Goal: Navigation & Orientation: Find specific page/section

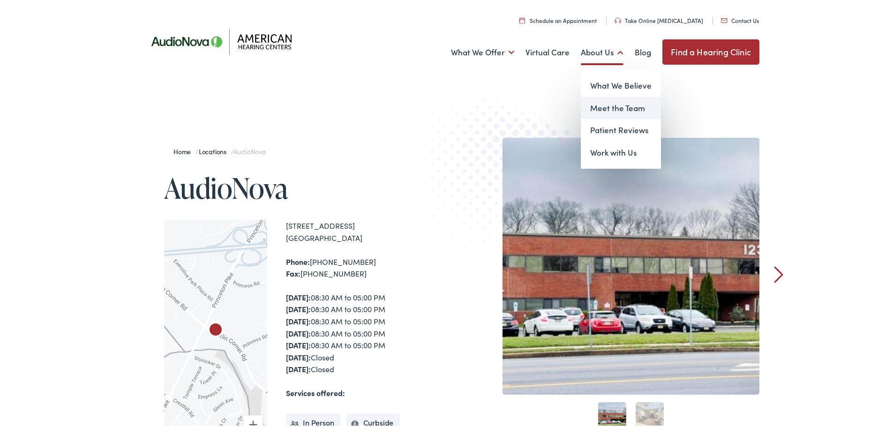
click at [615, 102] on link "Meet the Team" at bounding box center [621, 106] width 80 height 23
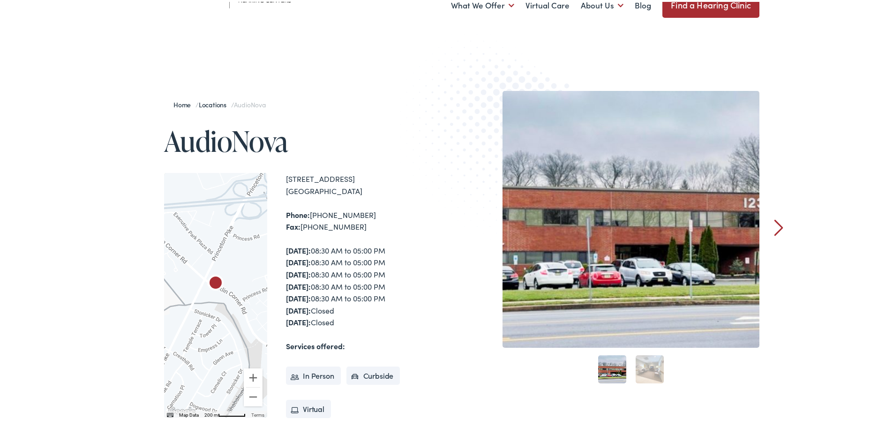
scroll to position [141, 0]
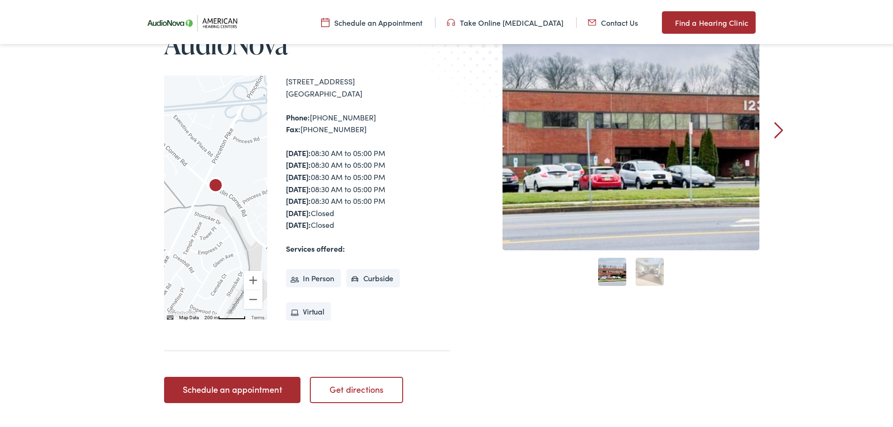
click at [639, 275] on link "2" at bounding box center [650, 270] width 28 height 28
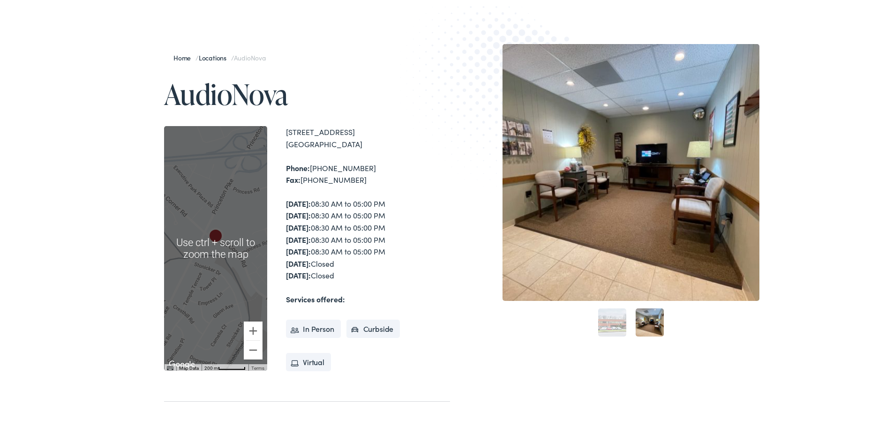
scroll to position [0, 0]
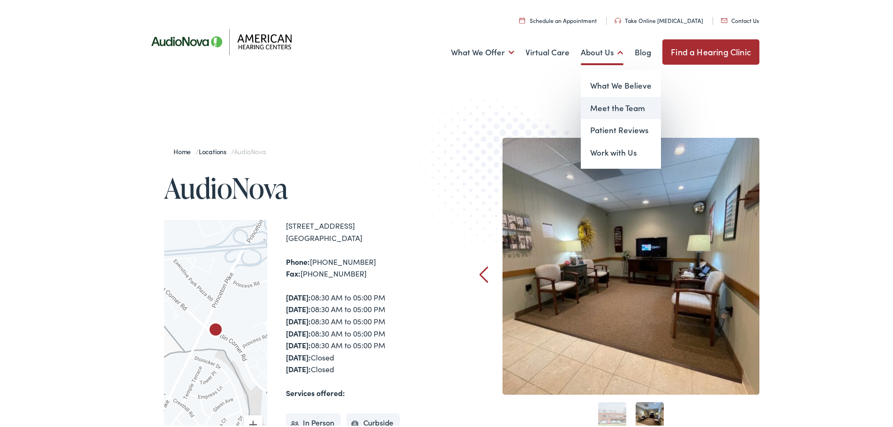
click at [622, 109] on link "Meet the Team" at bounding box center [621, 106] width 80 height 23
